Goal: Task Accomplishment & Management: Use online tool/utility

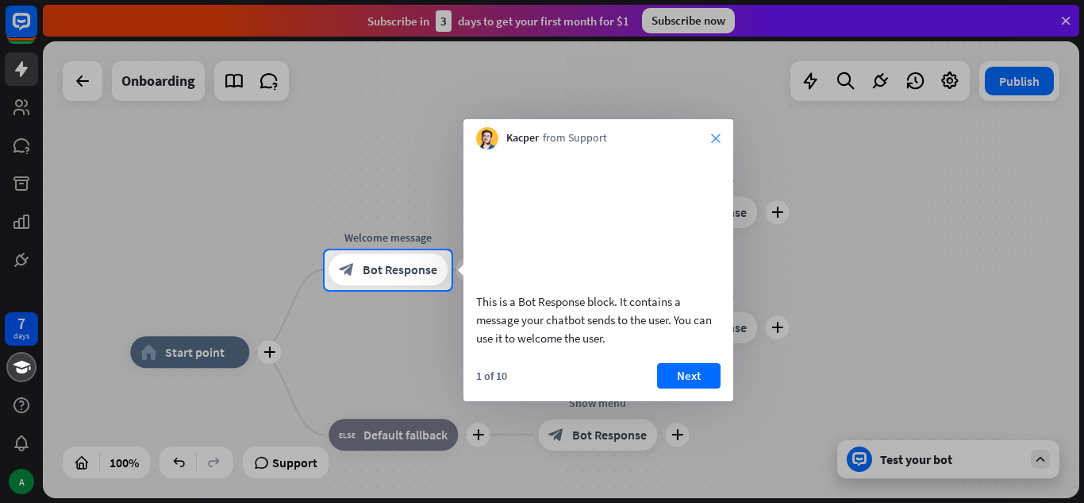
click at [715, 135] on icon "close" at bounding box center [716, 138] width 10 height 10
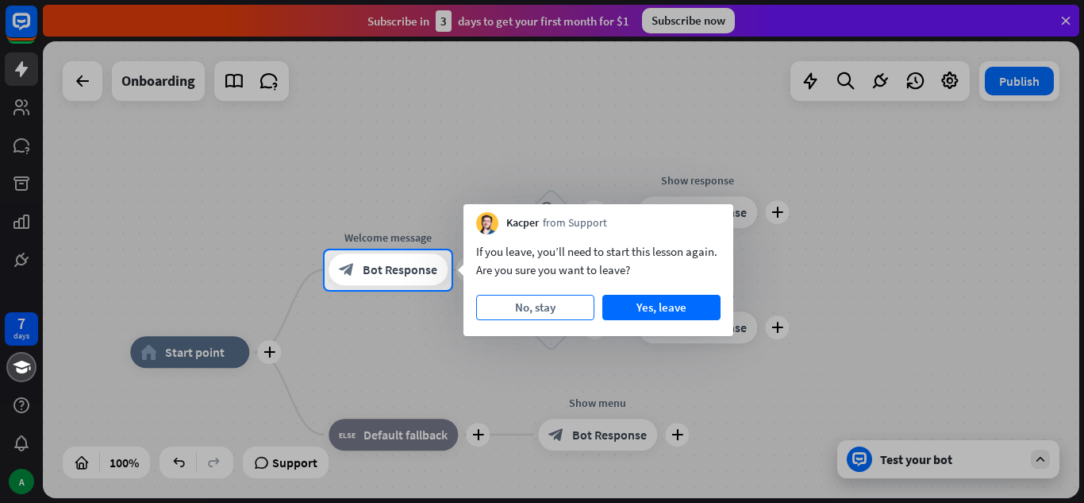
click at [544, 300] on button "No, stay" at bounding box center [535, 307] width 118 height 25
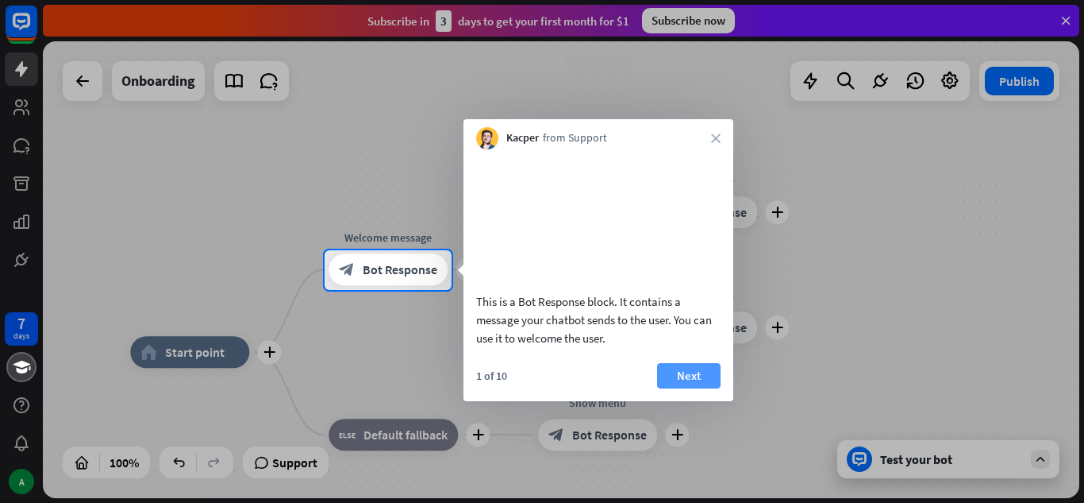
click at [683, 388] on button "Next" at bounding box center [689, 375] width 64 height 25
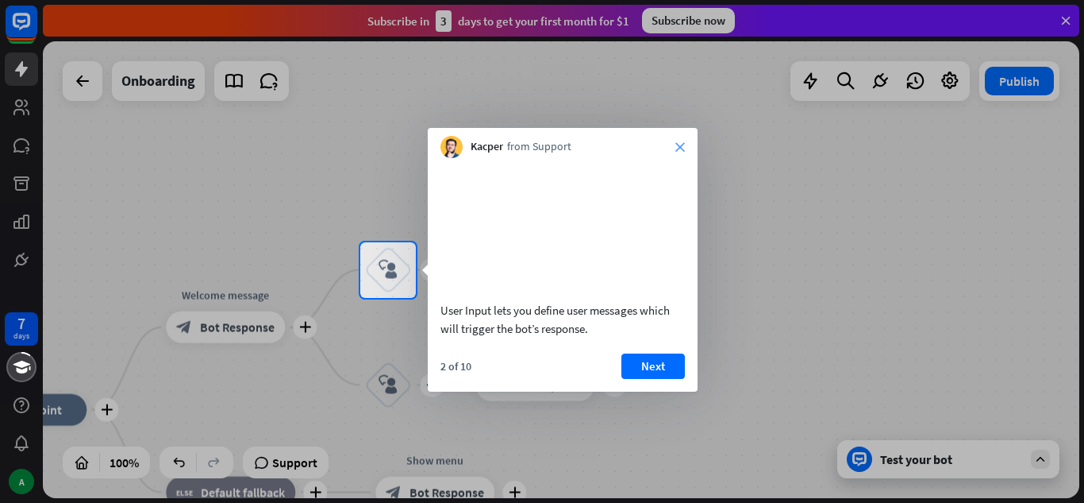
click at [680, 143] on icon "close" at bounding box center [681, 147] width 10 height 10
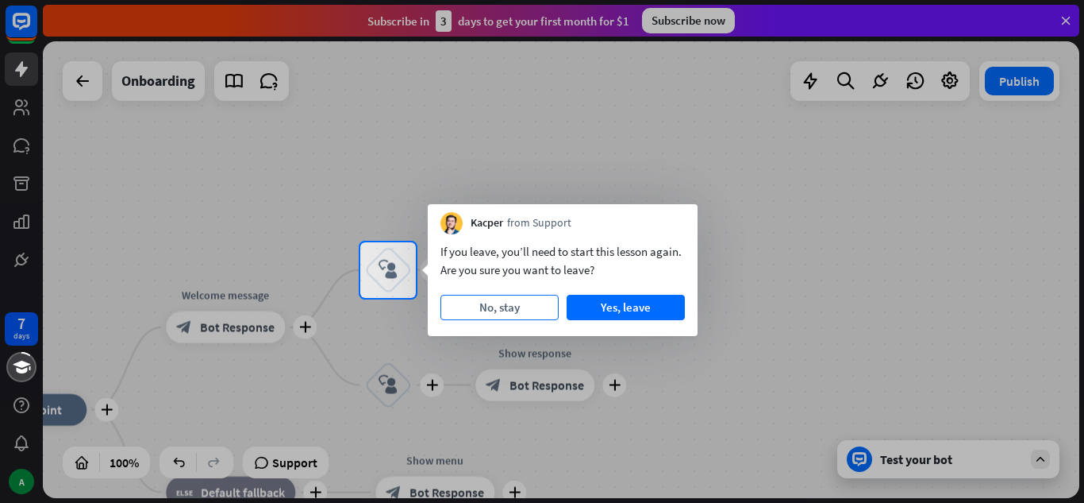
click at [542, 306] on button "No, stay" at bounding box center [500, 307] width 118 height 25
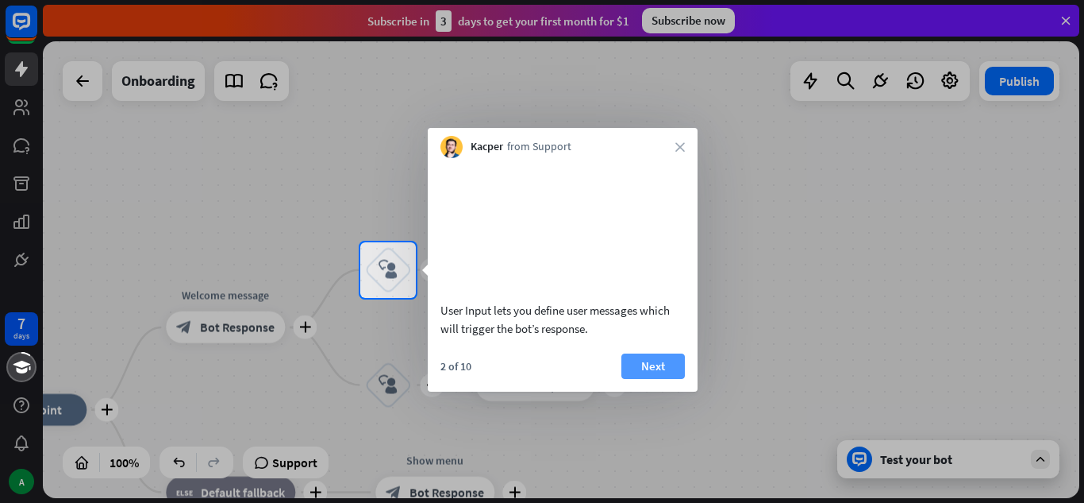
click at [640, 379] on button "Next" at bounding box center [654, 365] width 64 height 25
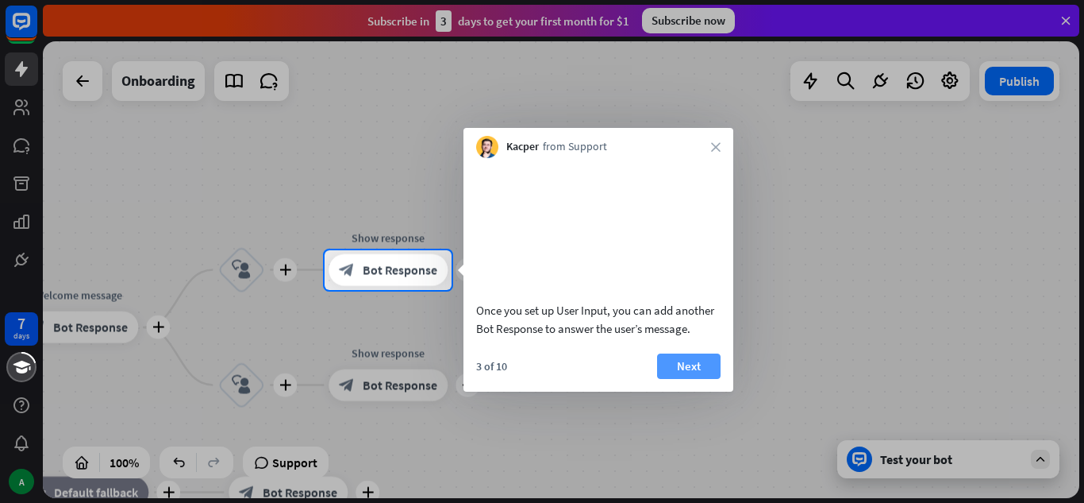
click at [693, 379] on button "Next" at bounding box center [689, 365] width 64 height 25
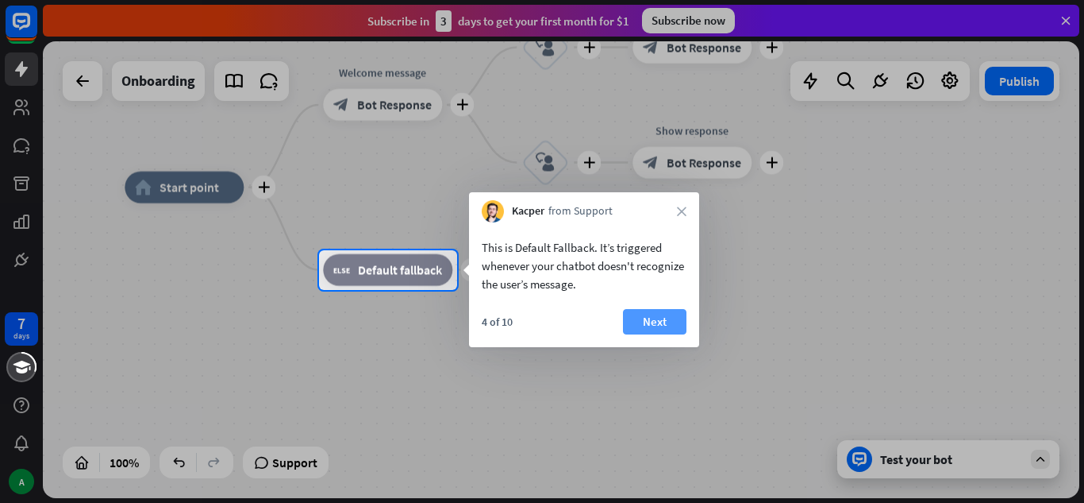
click at [661, 313] on button "Next" at bounding box center [655, 321] width 64 height 25
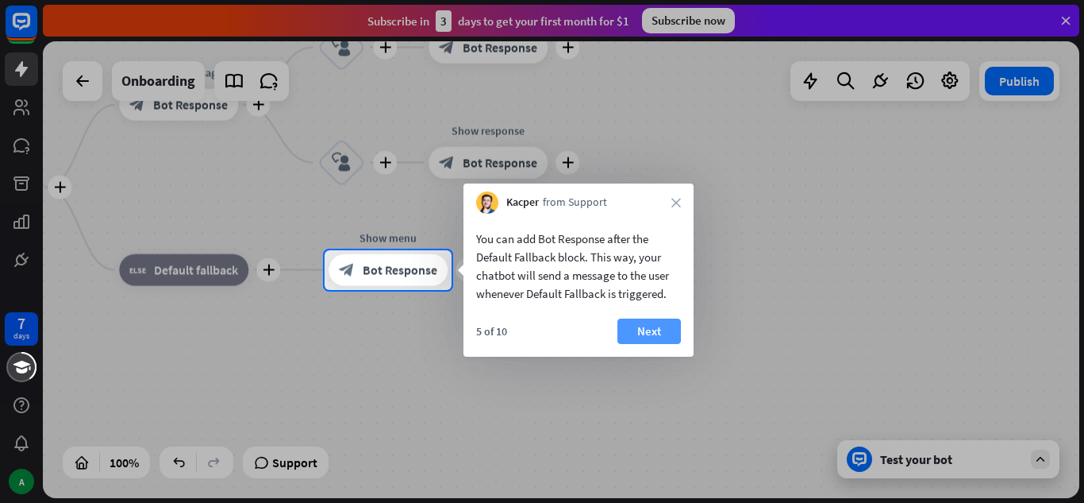
click at [636, 326] on button "Next" at bounding box center [650, 330] width 64 height 25
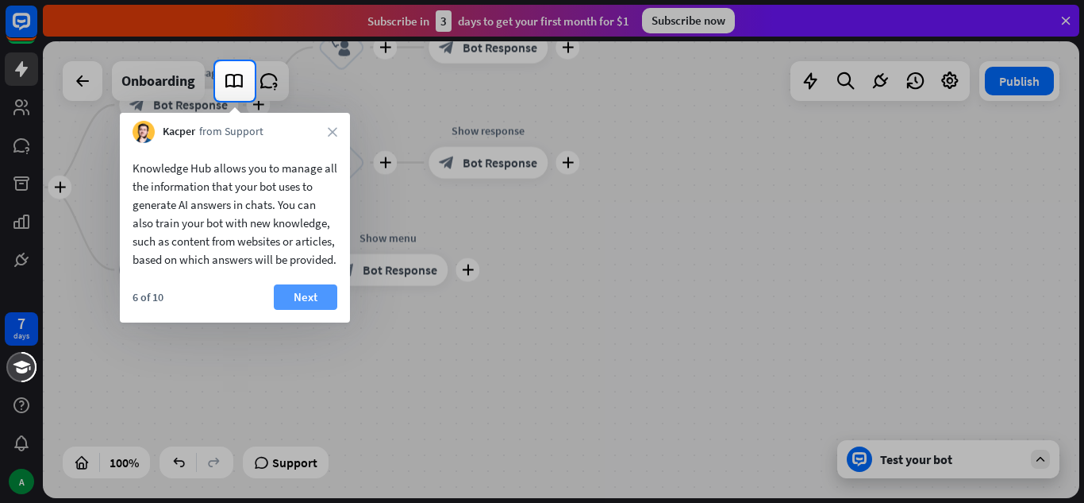
click at [321, 310] on button "Next" at bounding box center [306, 296] width 64 height 25
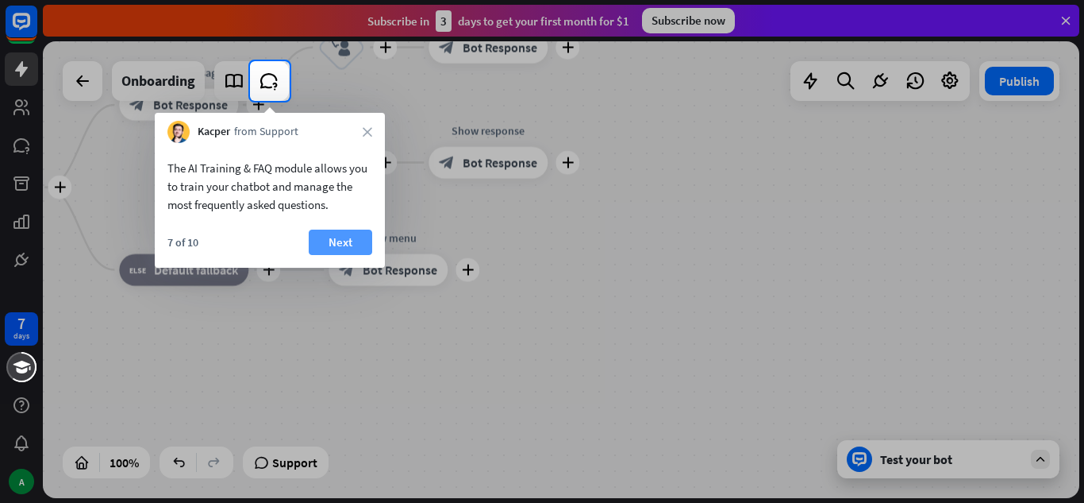
click at [331, 248] on button "Next" at bounding box center [341, 241] width 64 height 25
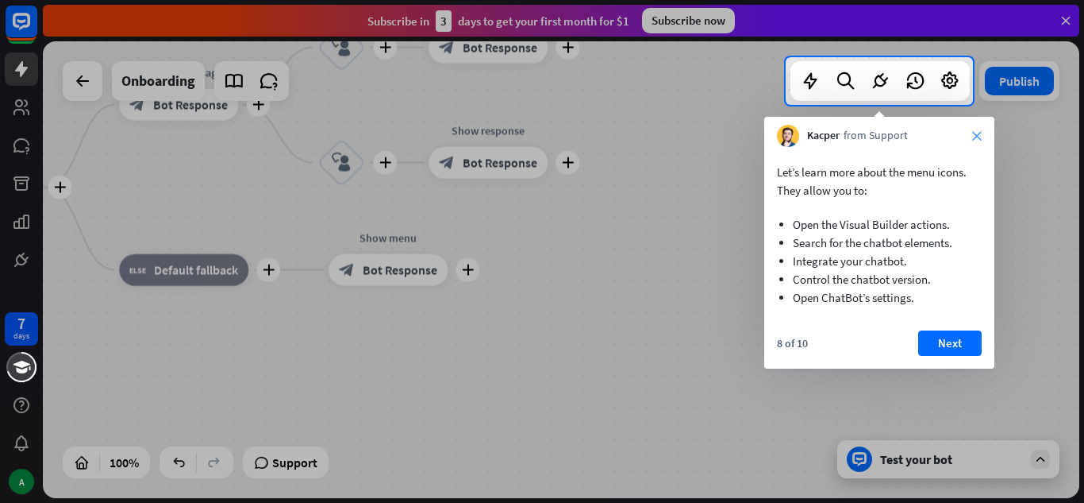
click at [976, 137] on icon "close" at bounding box center [978, 136] width 10 height 10
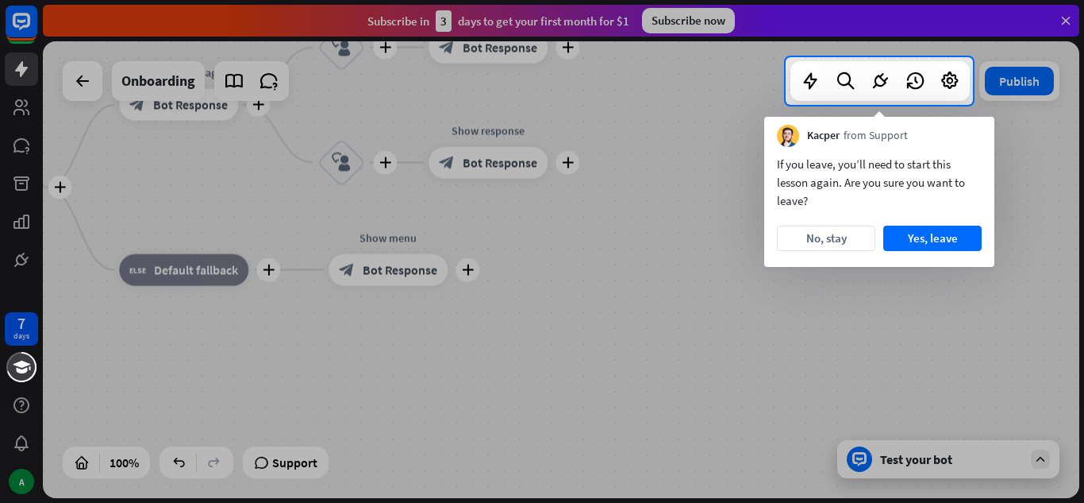
click at [976, 137] on div "Kacper from Support" at bounding box center [880, 132] width 230 height 30
click at [911, 233] on button "Yes, leave" at bounding box center [933, 237] width 98 height 25
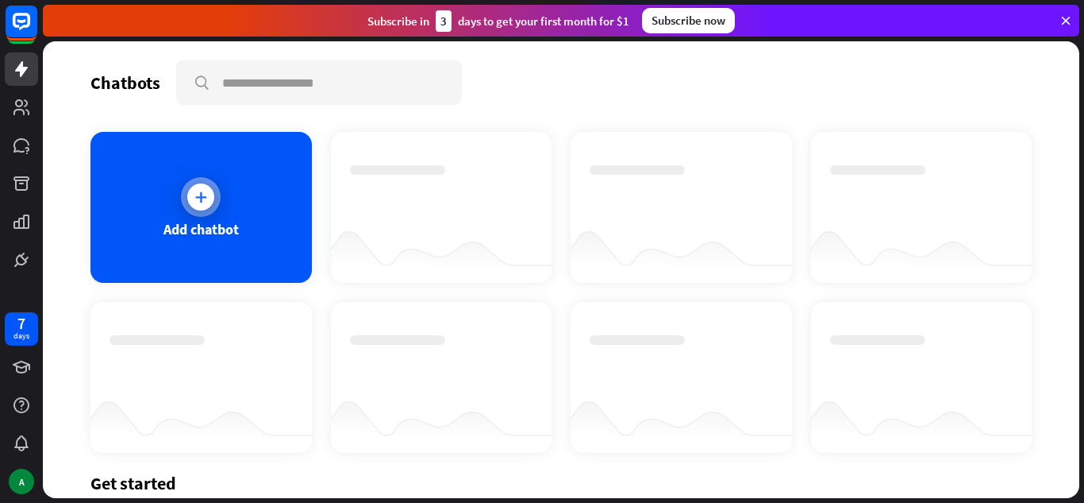
click at [183, 200] on div at bounding box center [201, 197] width 40 height 40
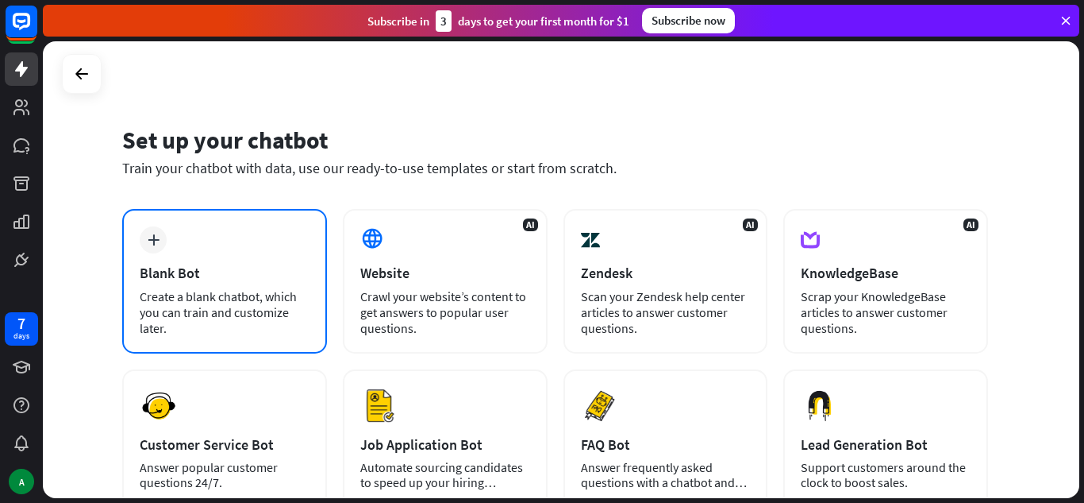
click at [156, 251] on div "plus" at bounding box center [153, 239] width 27 height 27
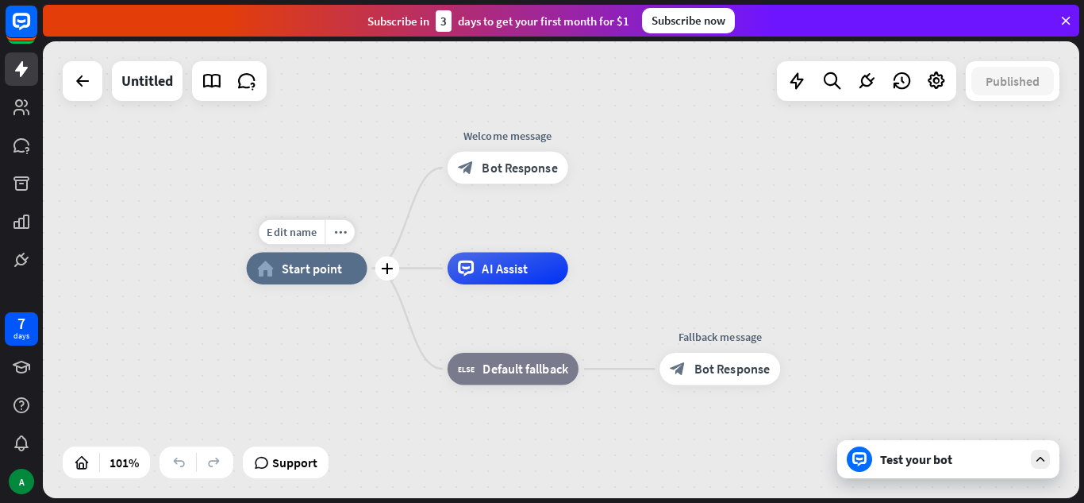
click at [309, 270] on span "Start point" at bounding box center [312, 268] width 60 height 16
click at [769, 282] on div "home_2 Start point Welcome message block_bot_response Bot Response AI Assist bl…" at bounding box center [772, 499] width 1050 height 462
click at [82, 76] on icon at bounding box center [82, 80] width 19 height 19
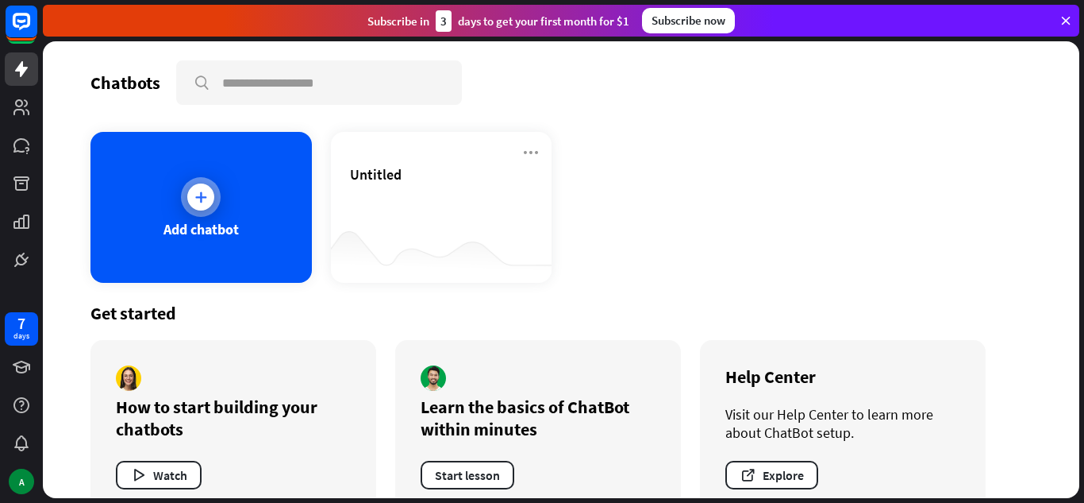
click at [193, 202] on icon at bounding box center [201, 197] width 16 height 16
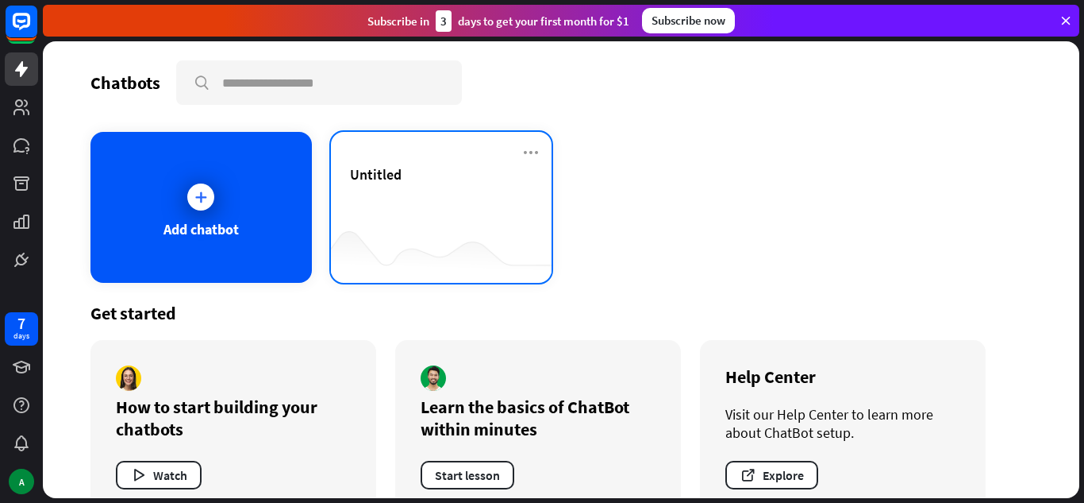
click at [434, 238] on div at bounding box center [442, 251] width 222 height 61
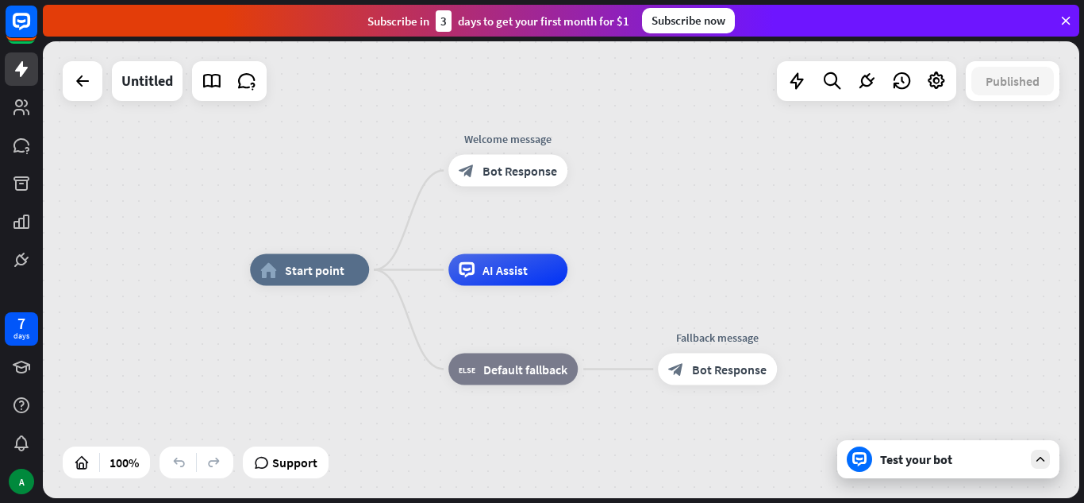
click at [1037, 463] on icon at bounding box center [1041, 459] width 14 height 14
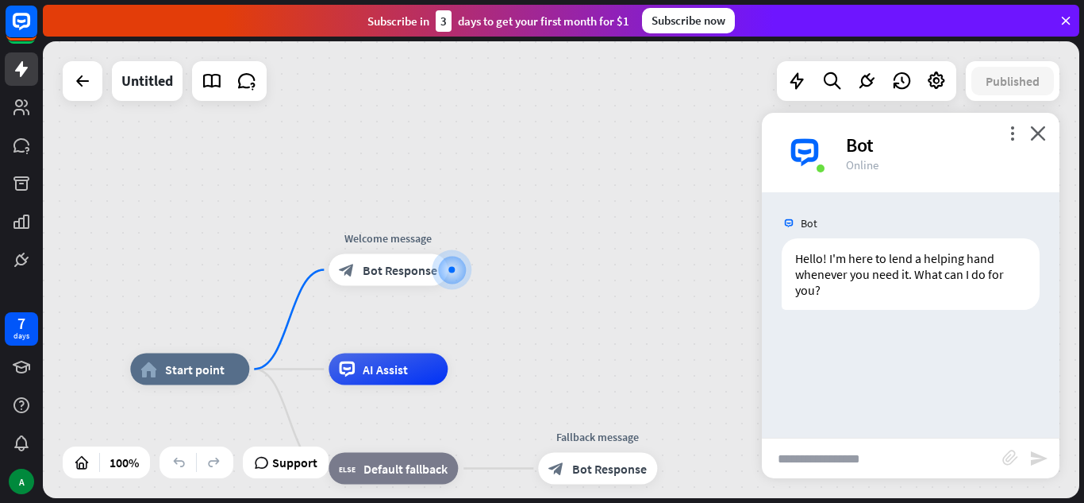
click at [896, 458] on input "text" at bounding box center [882, 458] width 241 height 40
click at [1011, 134] on icon "more_vert" at bounding box center [1012, 132] width 15 height 15
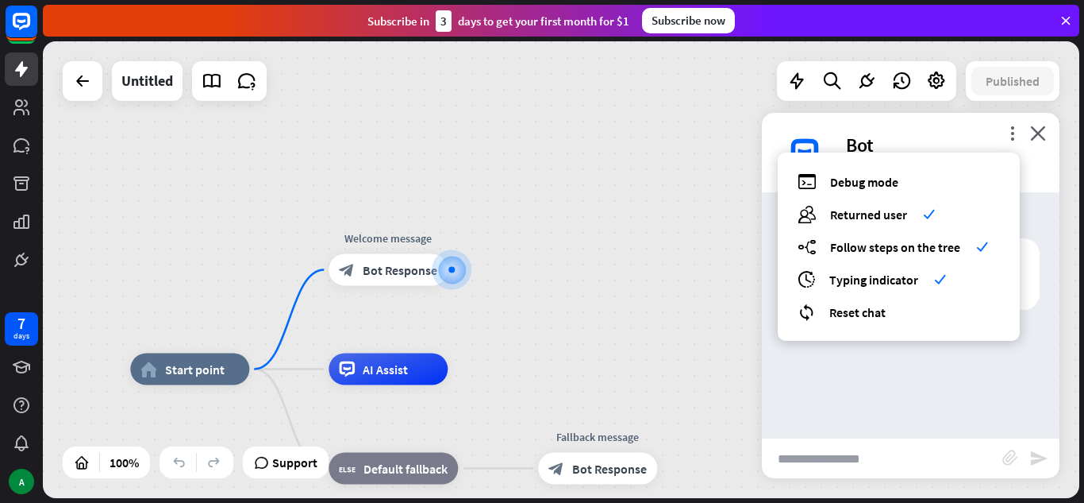
click at [866, 397] on div "Bot Hello! I'm here to lend a helping hand whenever you need it. What can I do …" at bounding box center [911, 314] width 298 height 245
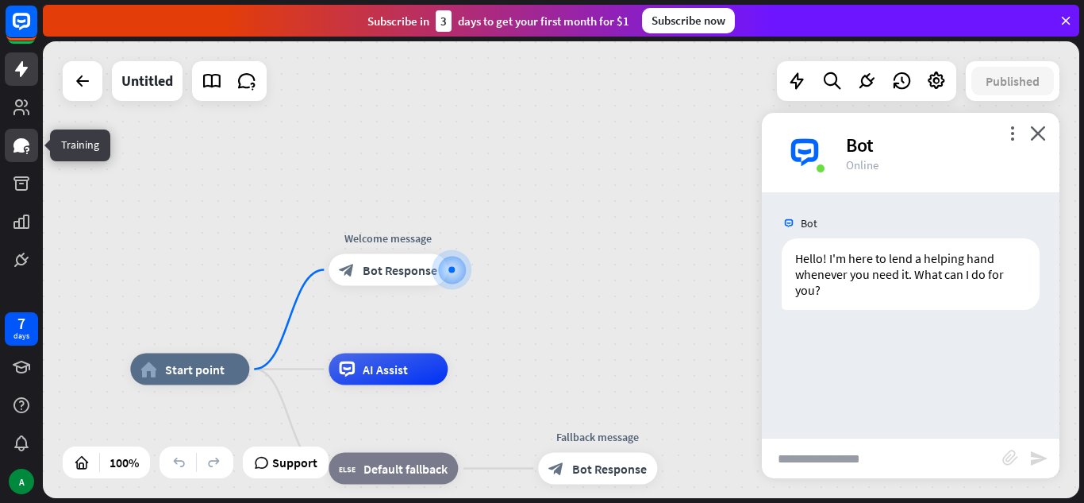
click at [32, 133] on link at bounding box center [21, 145] width 33 height 33
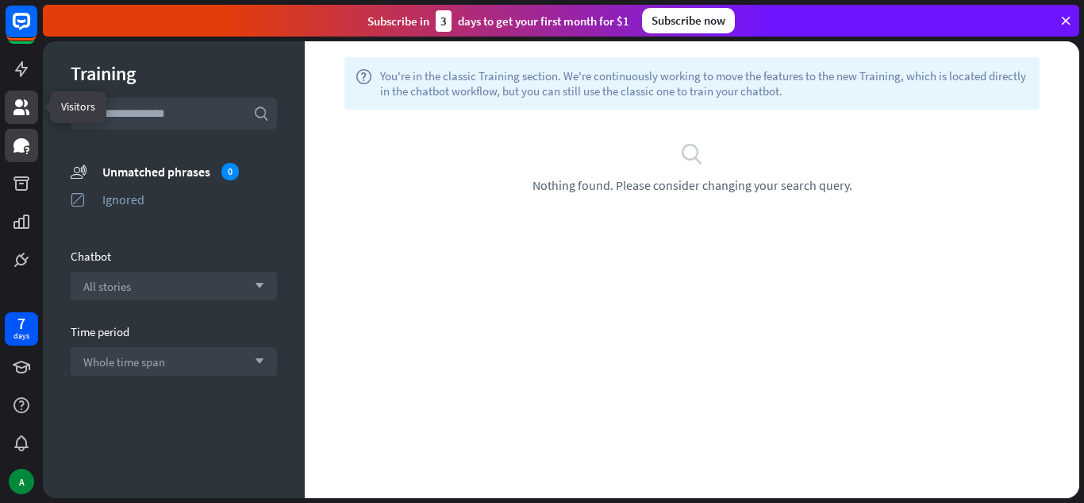
click at [21, 102] on icon at bounding box center [21, 107] width 16 height 16
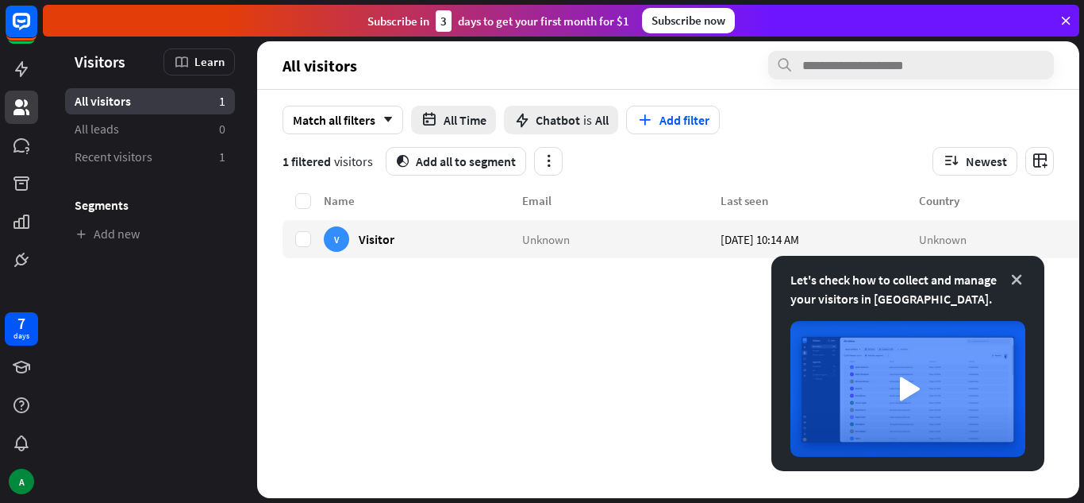
click at [1020, 279] on icon at bounding box center [1017, 280] width 16 height 16
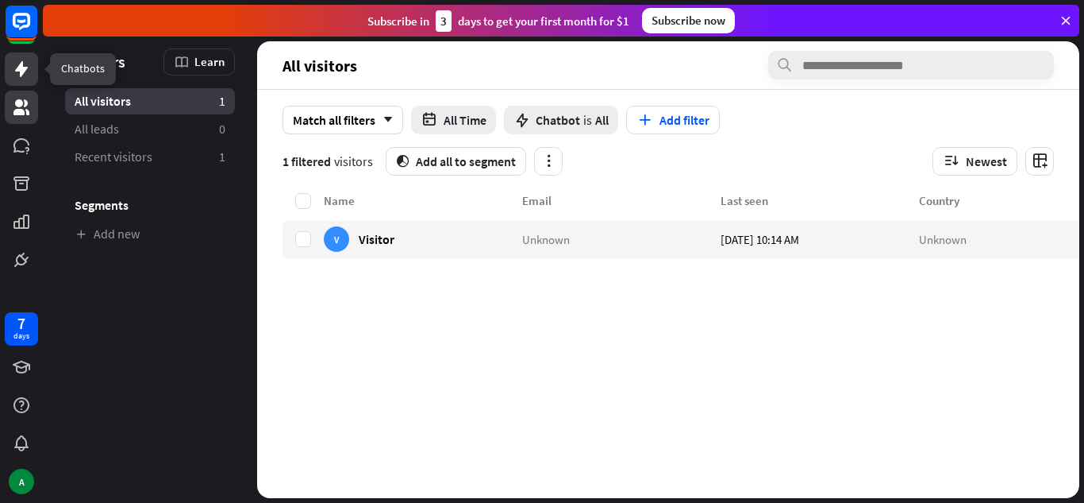
click at [33, 73] on link at bounding box center [21, 68] width 33 height 33
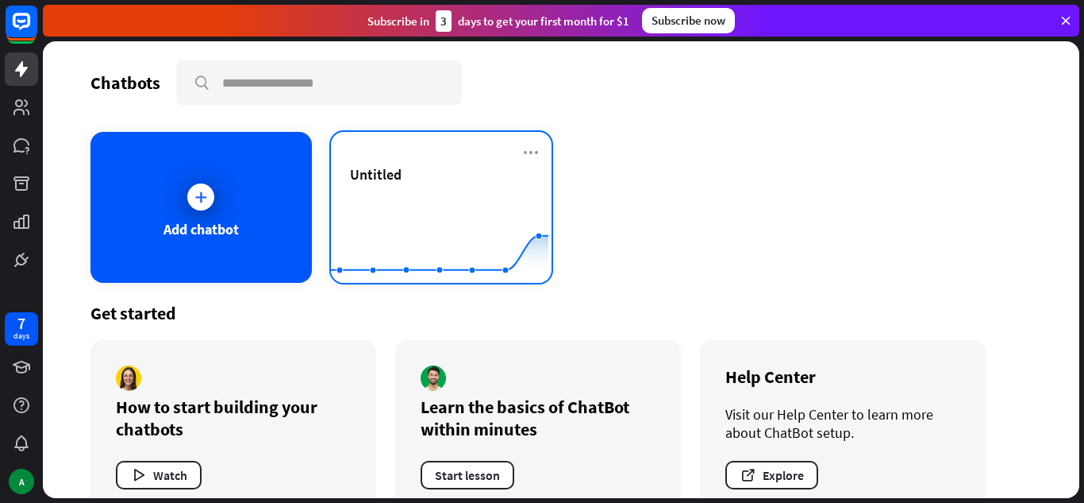
click at [413, 167] on div "Untitled" at bounding box center [441, 174] width 183 height 18
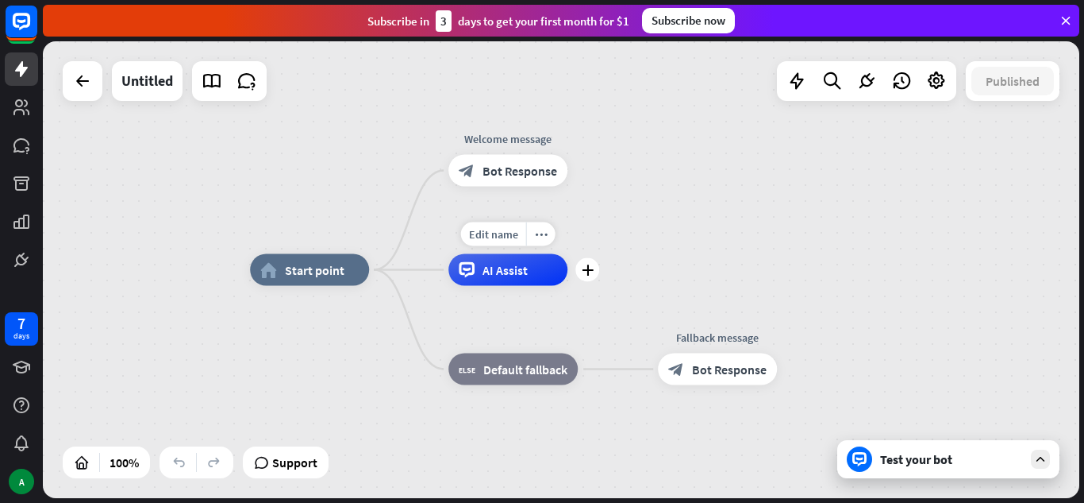
click at [490, 267] on span "AI Assist" at bounding box center [505, 270] width 45 height 16
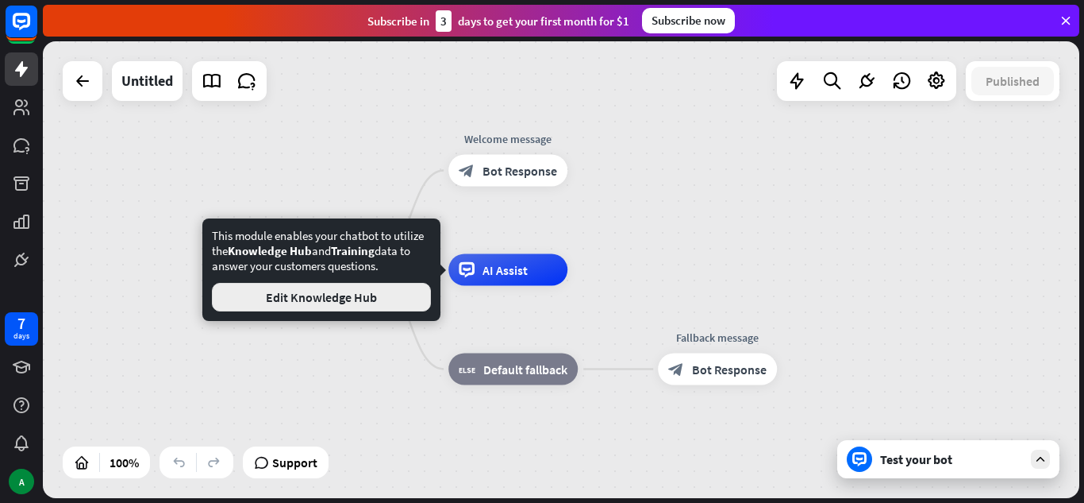
click at [365, 289] on button "Edit Knowledge Hub" at bounding box center [321, 297] width 219 height 29
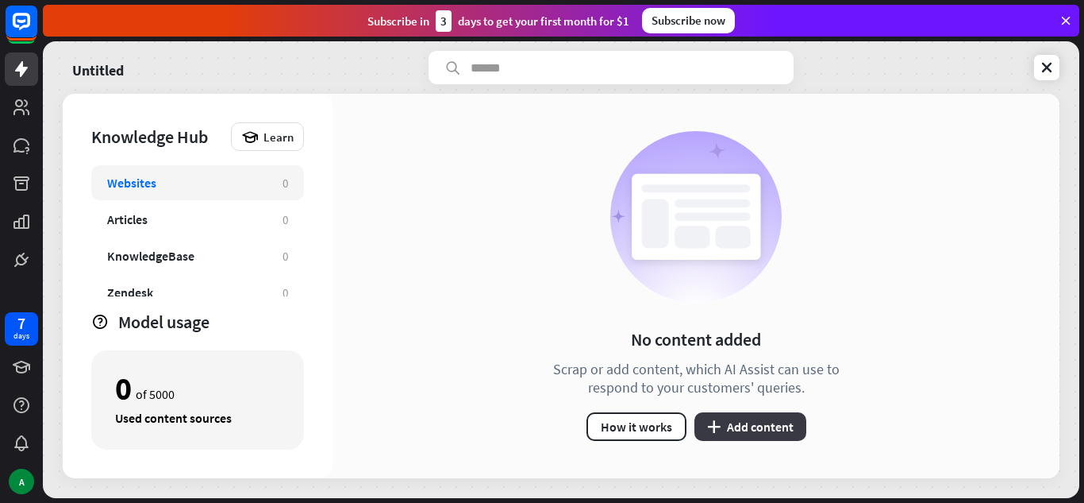
click at [734, 430] on button "plus Add content" at bounding box center [751, 426] width 112 height 29
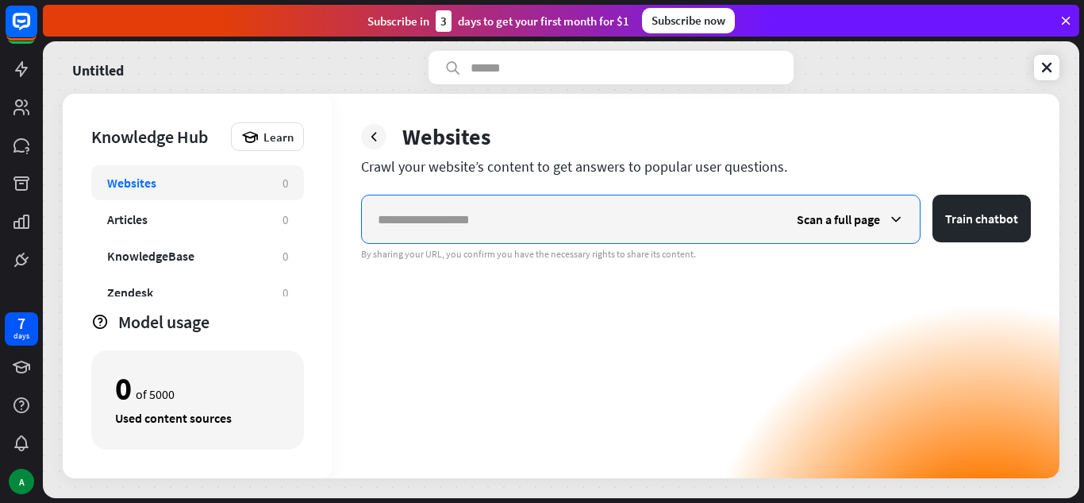
paste input "**********"
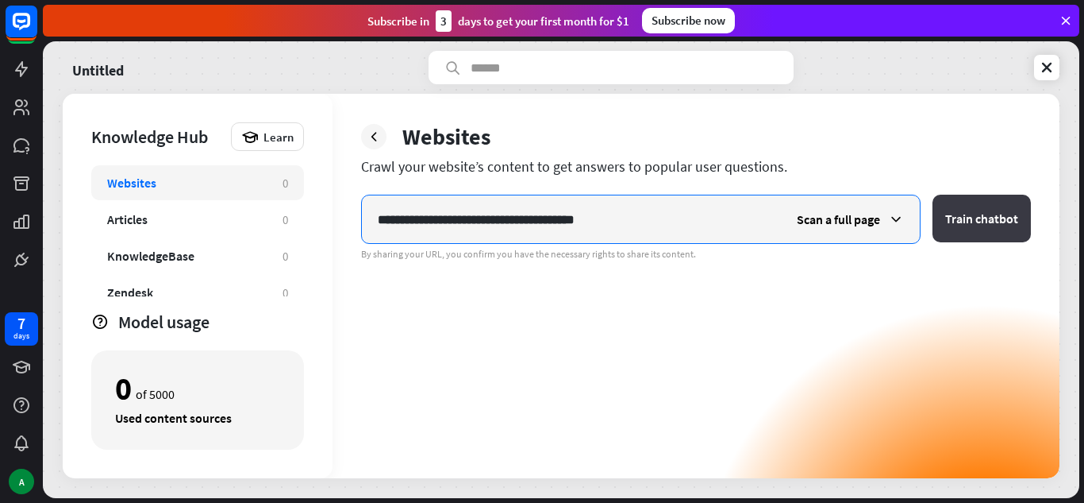
type input "**********"
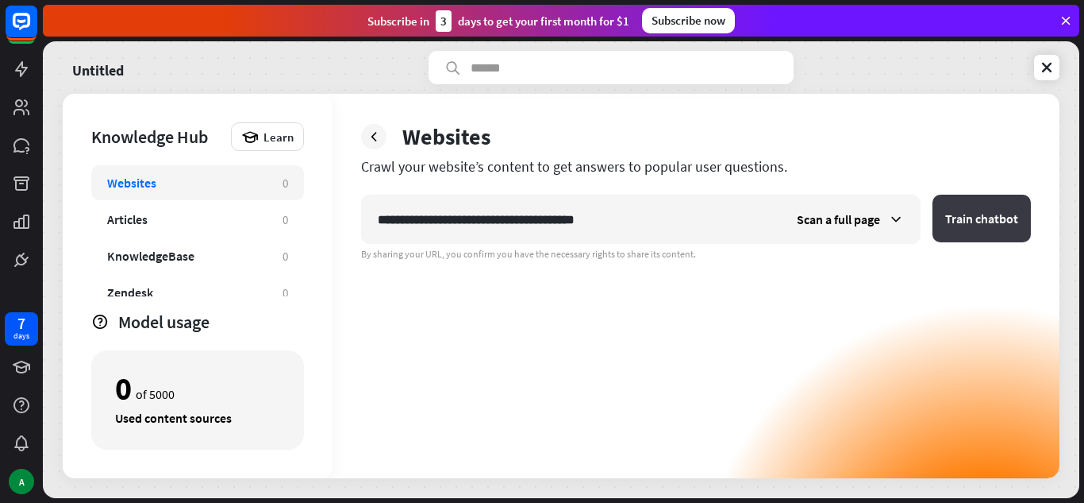
click at [978, 222] on button "Train chatbot" at bounding box center [982, 219] width 98 height 48
